Goal: Task Accomplishment & Management: Use online tool/utility

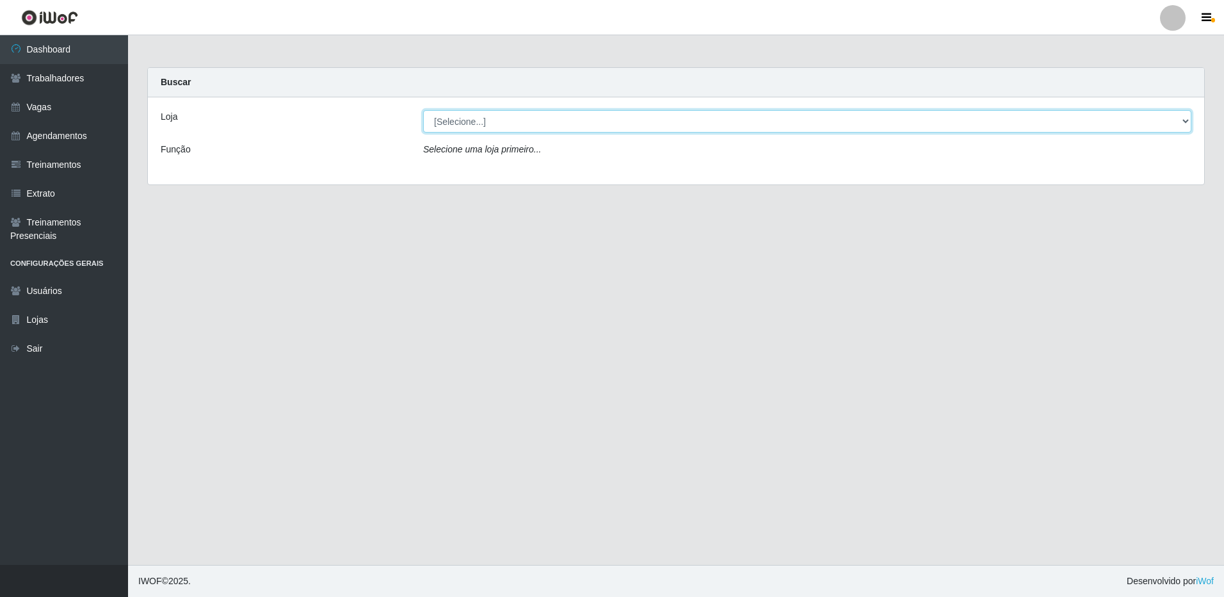
click at [504, 122] on select "[Selecione...] [GEOGRAPHIC_DATA] - [GEOGRAPHIC_DATA]" at bounding box center [807, 121] width 768 height 22
select select "524"
click at [423, 110] on select "[Selecione...] [GEOGRAPHIC_DATA] - [GEOGRAPHIC_DATA]" at bounding box center [807, 121] width 768 height 22
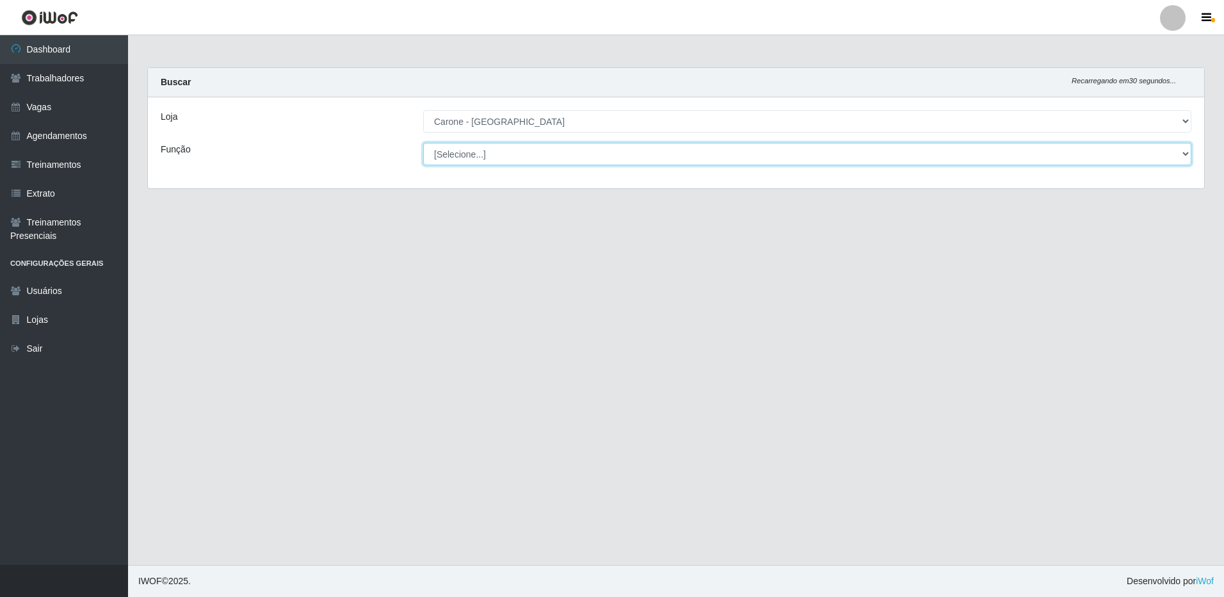
click at [511, 148] on select "[Selecione...] Embalador Embalador + Embalador ++ Repositor Repositor + Reposit…" at bounding box center [807, 154] width 768 height 22
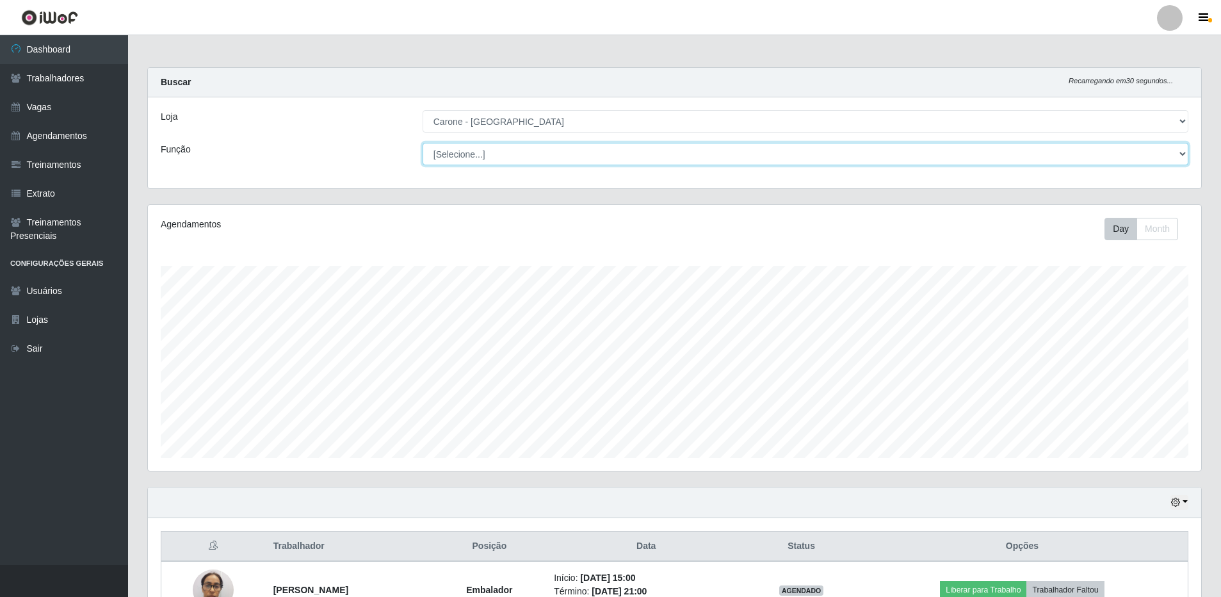
scroll to position [266, 1053]
select select "1"
click at [422, 143] on select "[Selecione...] Embalador Embalador + Embalador ++ Repositor Repositor + Reposit…" at bounding box center [805, 154] width 766 height 22
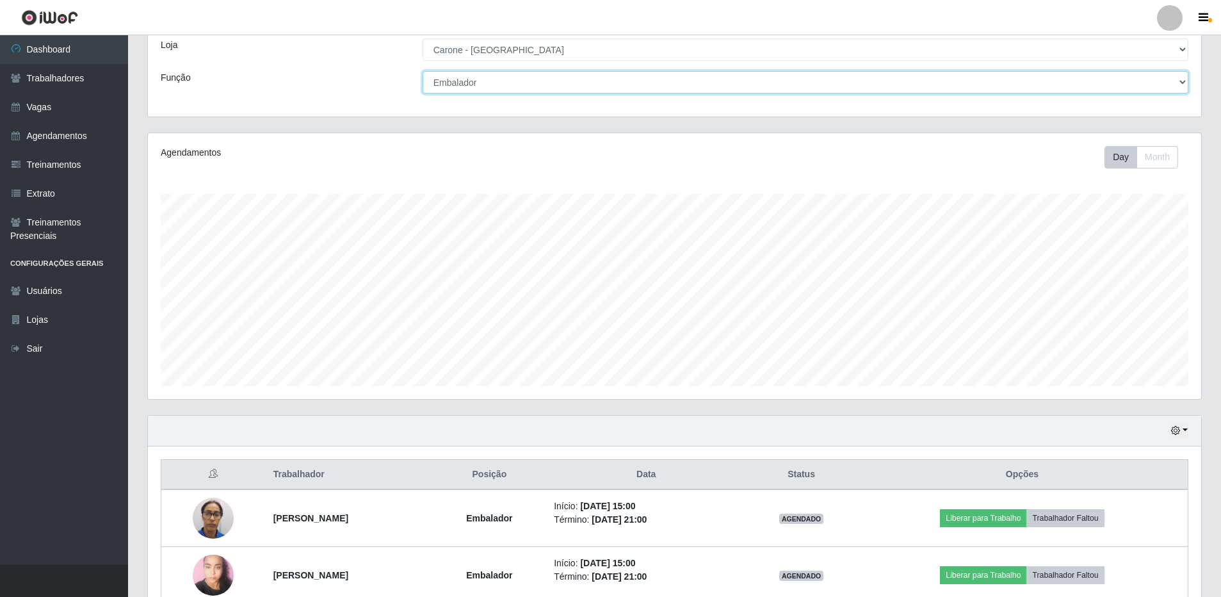
scroll to position [128, 0]
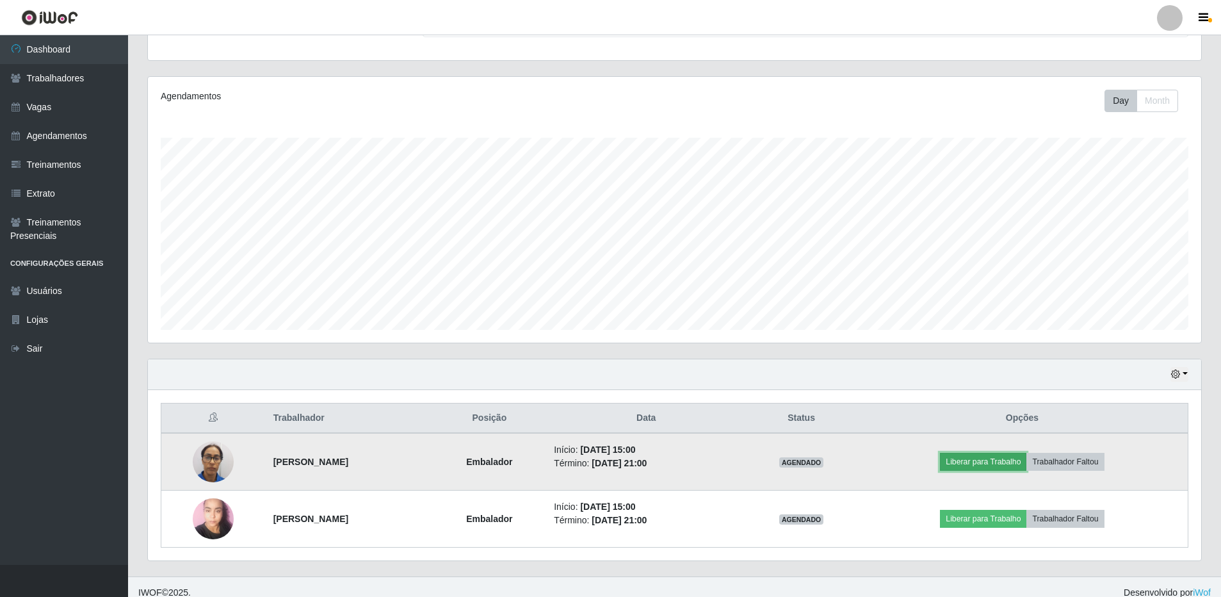
click at [1010, 460] on button "Liberar para Trabalho" at bounding box center [983, 462] width 86 height 18
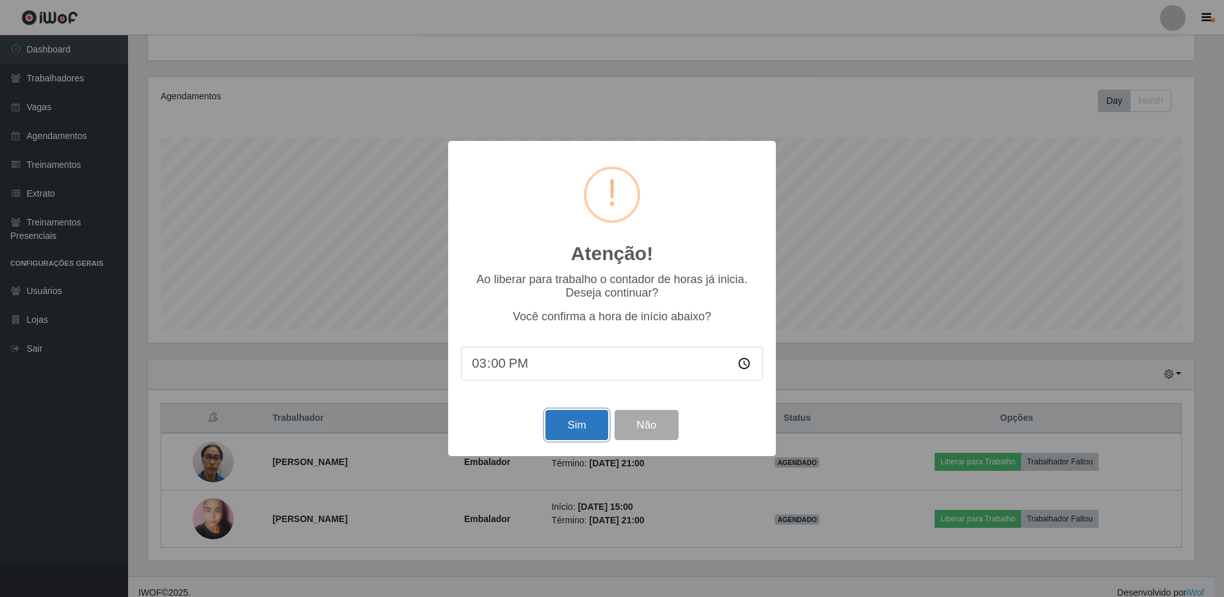
click at [586, 418] on button "Sim" at bounding box center [576, 425] width 62 height 30
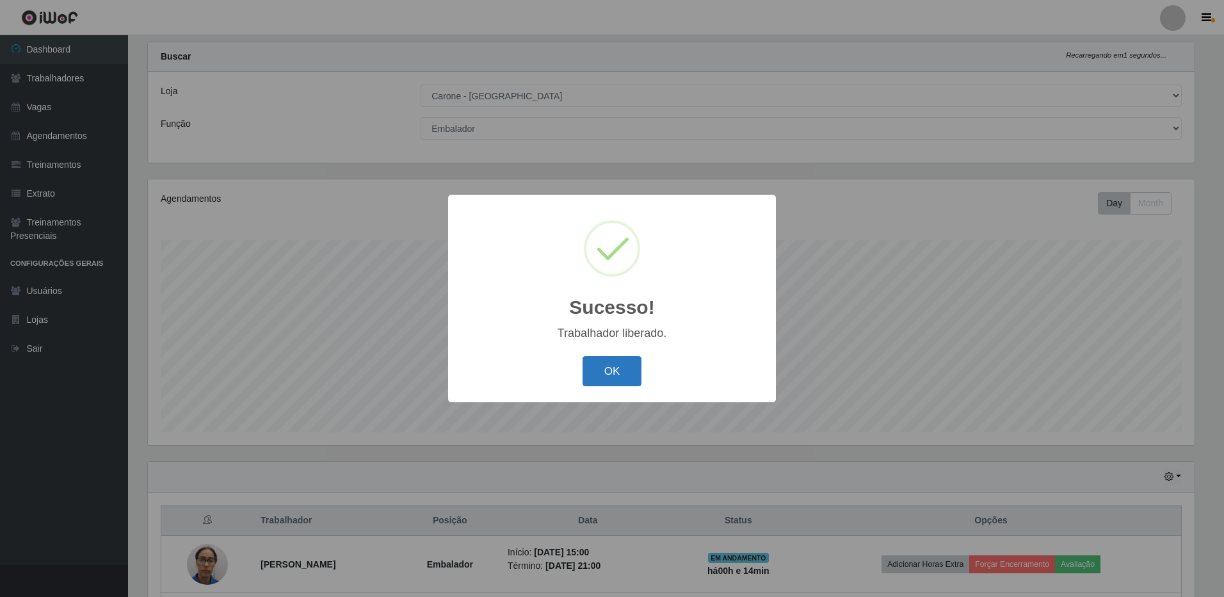
click at [618, 367] on button "OK" at bounding box center [612, 371] width 60 height 30
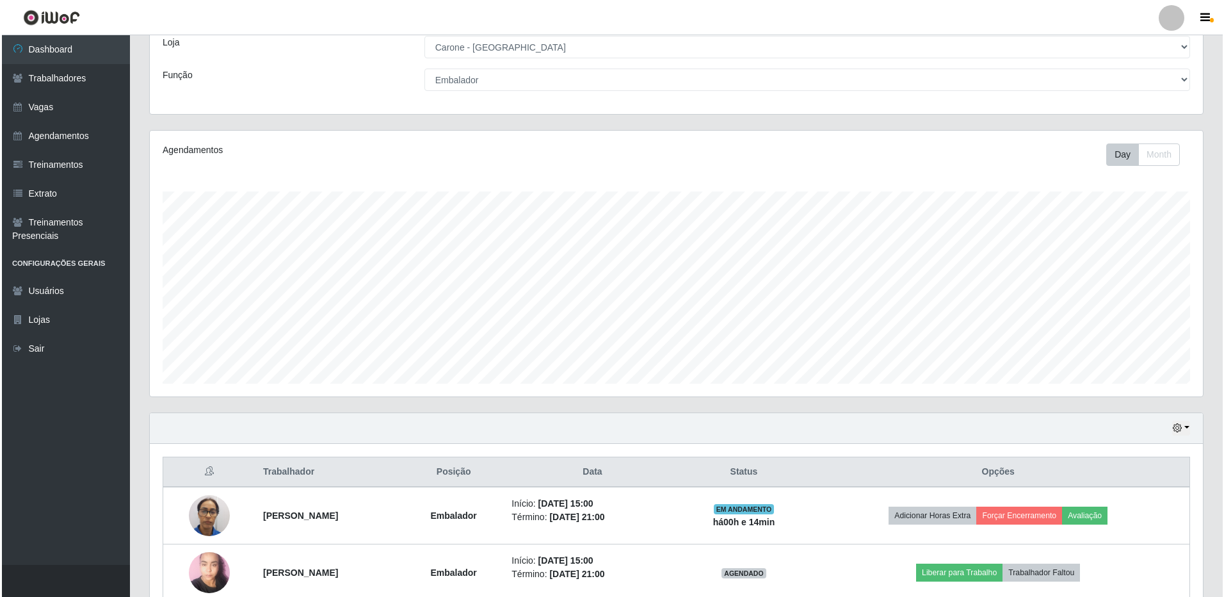
scroll to position [140, 0]
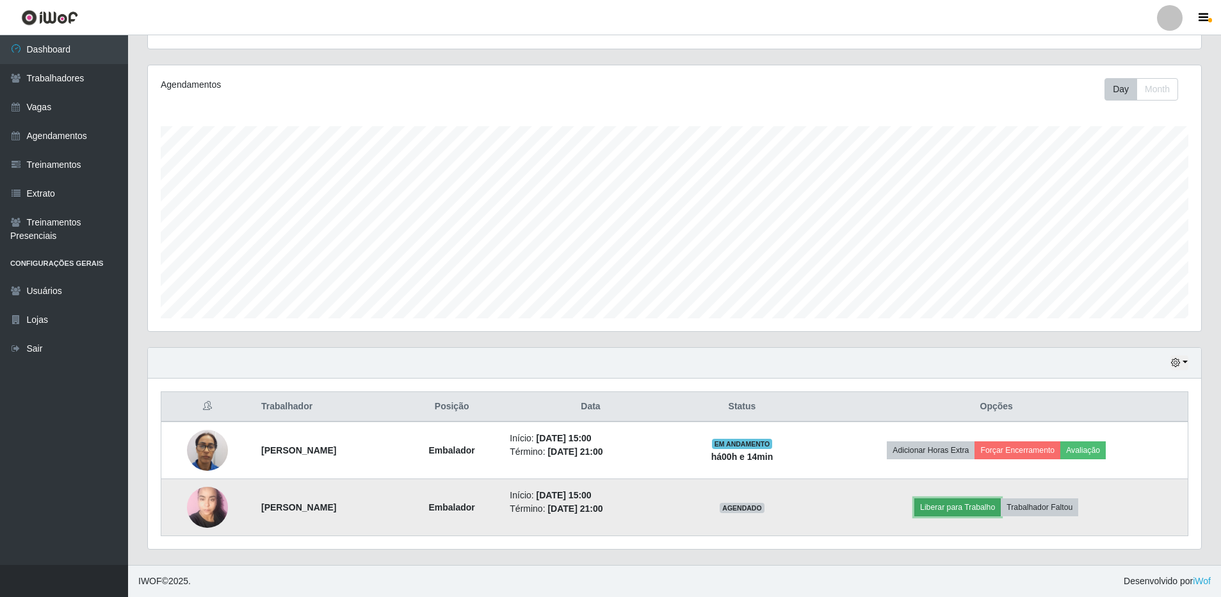
click at [979, 508] on button "Liberar para Trabalho" at bounding box center [957, 507] width 86 height 18
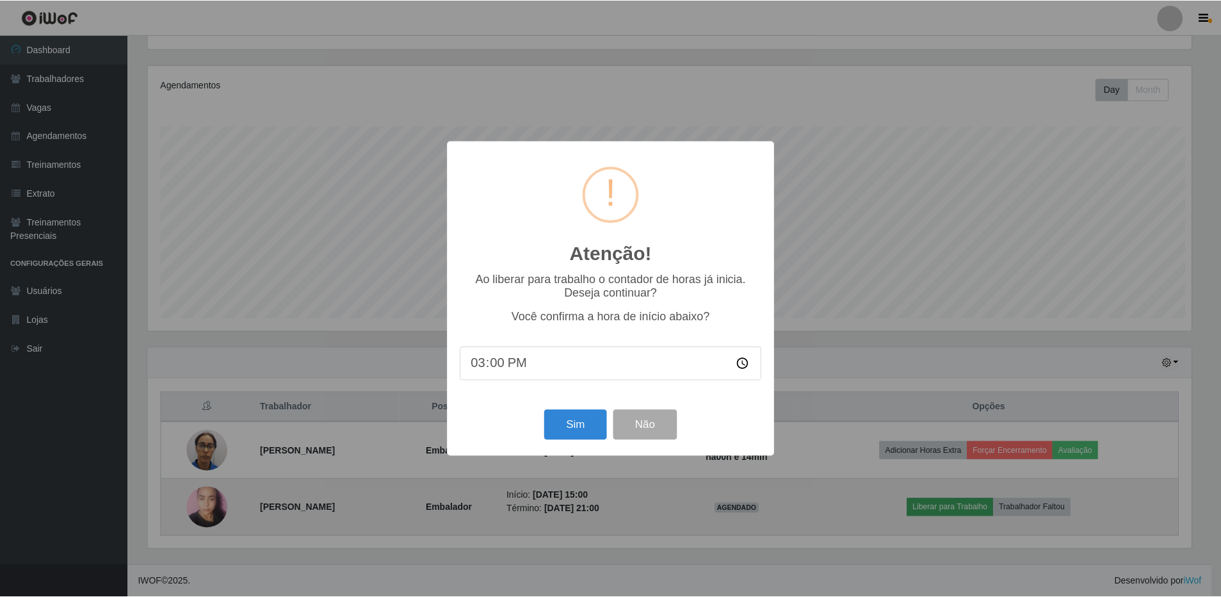
scroll to position [266, 1047]
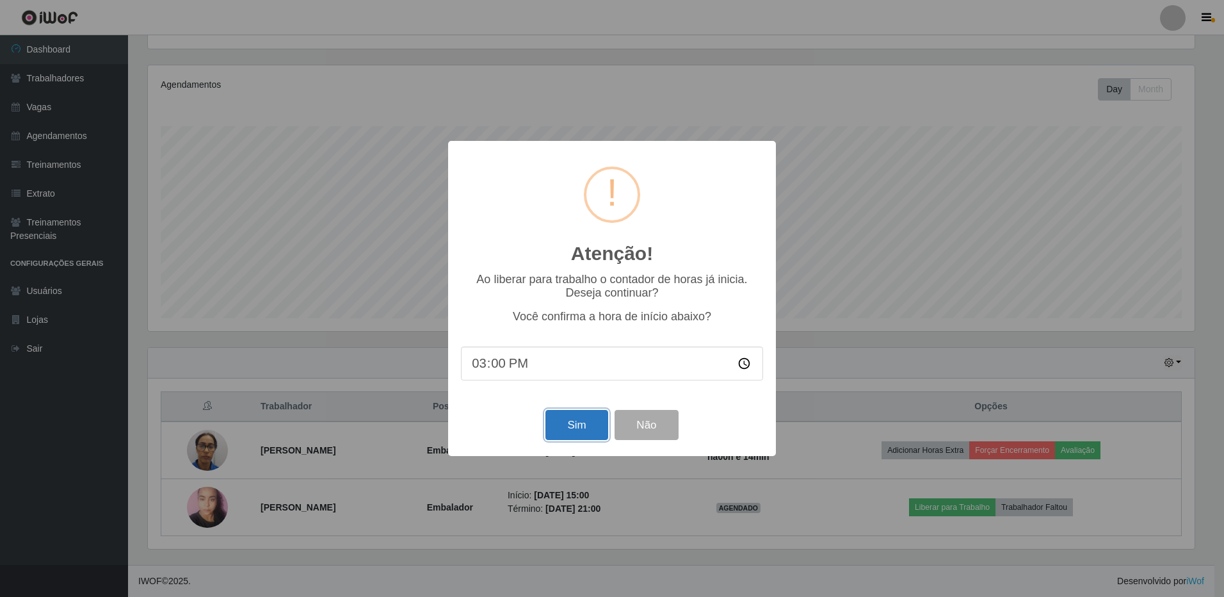
click at [566, 428] on button "Sim" at bounding box center [576, 425] width 62 height 30
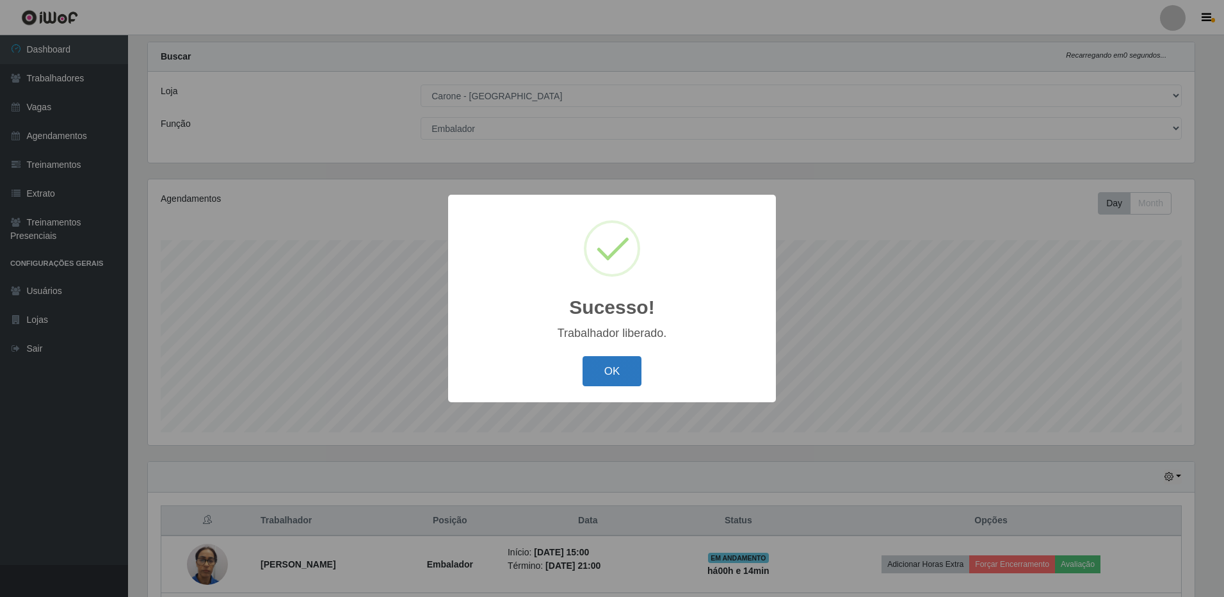
click at [625, 365] on button "OK" at bounding box center [612, 371] width 60 height 30
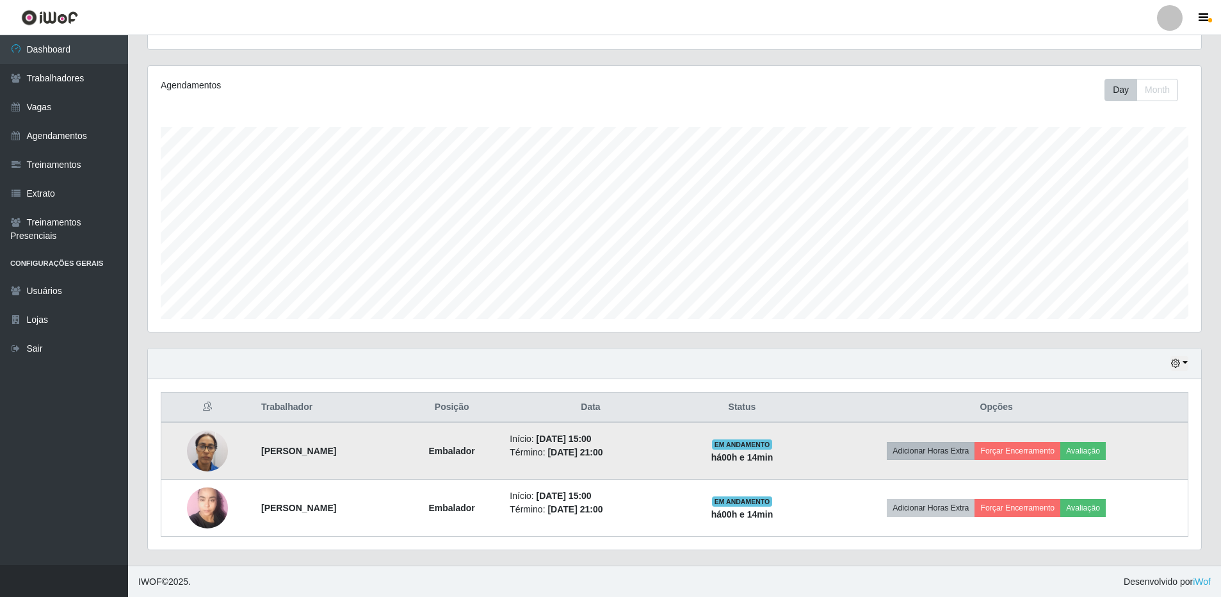
scroll to position [140, 0]
